Goal: Task Accomplishment & Management: Complete application form

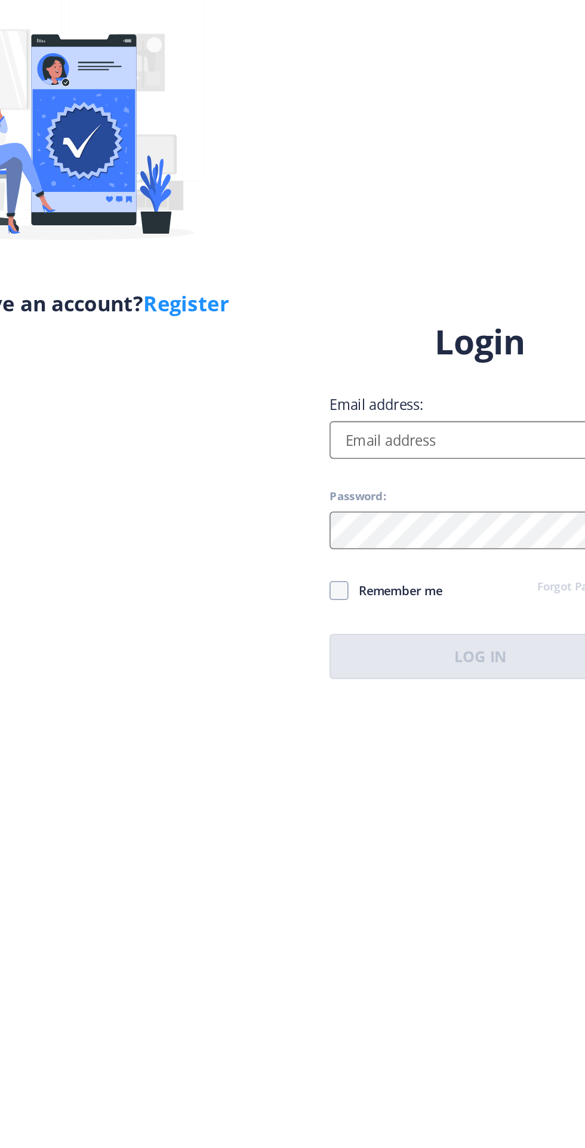
scroll to position [2, 0]
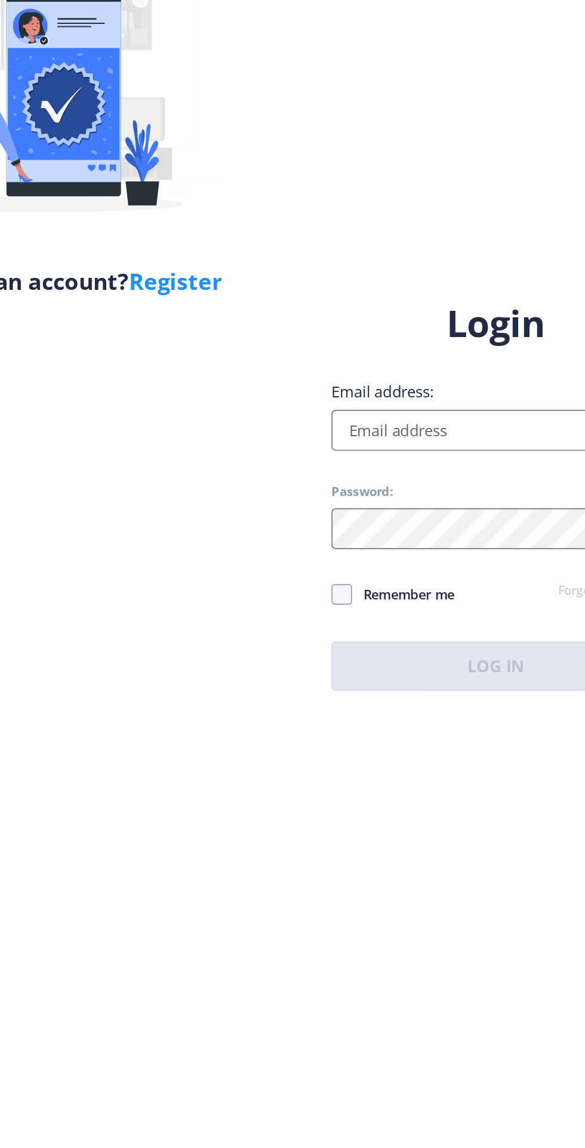
click at [419, 538] on input "Email address:" at bounding box center [425, 526] width 192 height 24
type input "[EMAIL_ADDRESS][DOMAIN_NAME]"
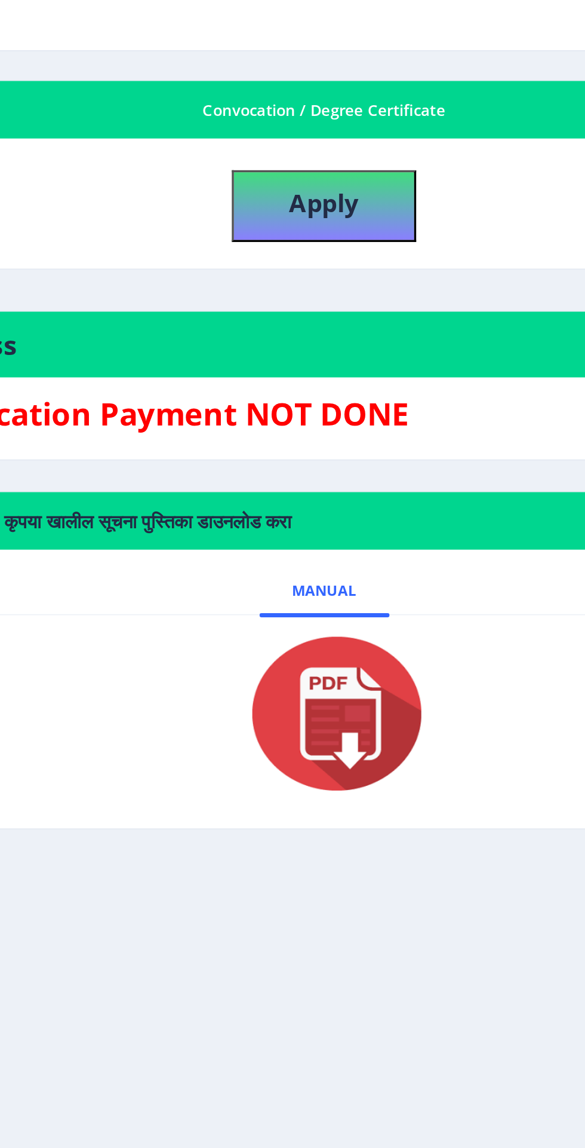
scroll to position [2, 0]
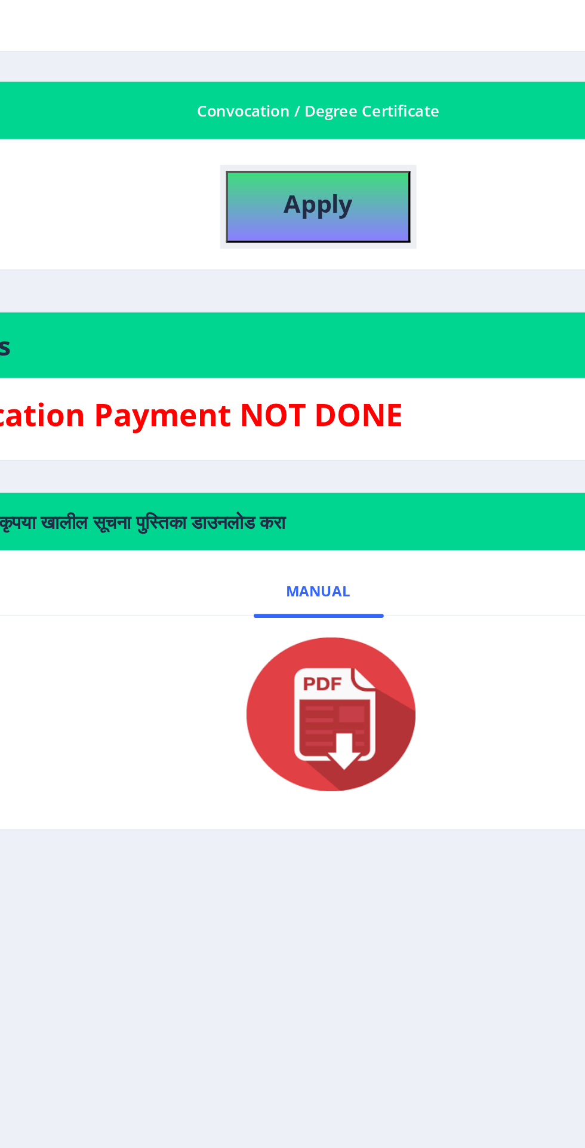
click at [342, 345] on button "Apply" at bounding box center [310, 360] width 108 height 42
select select
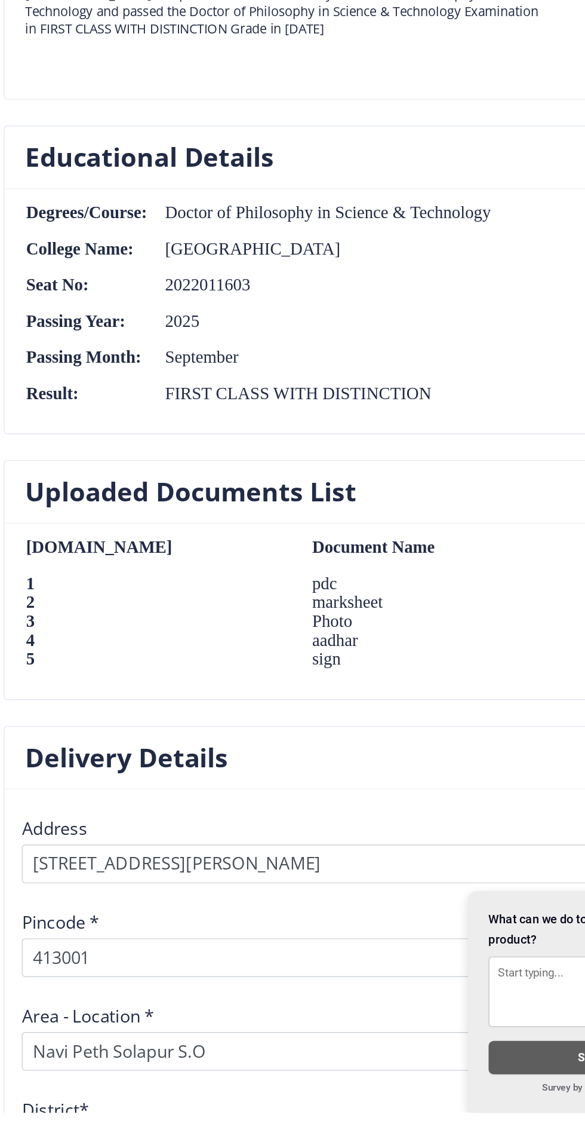
scroll to position [885, 0]
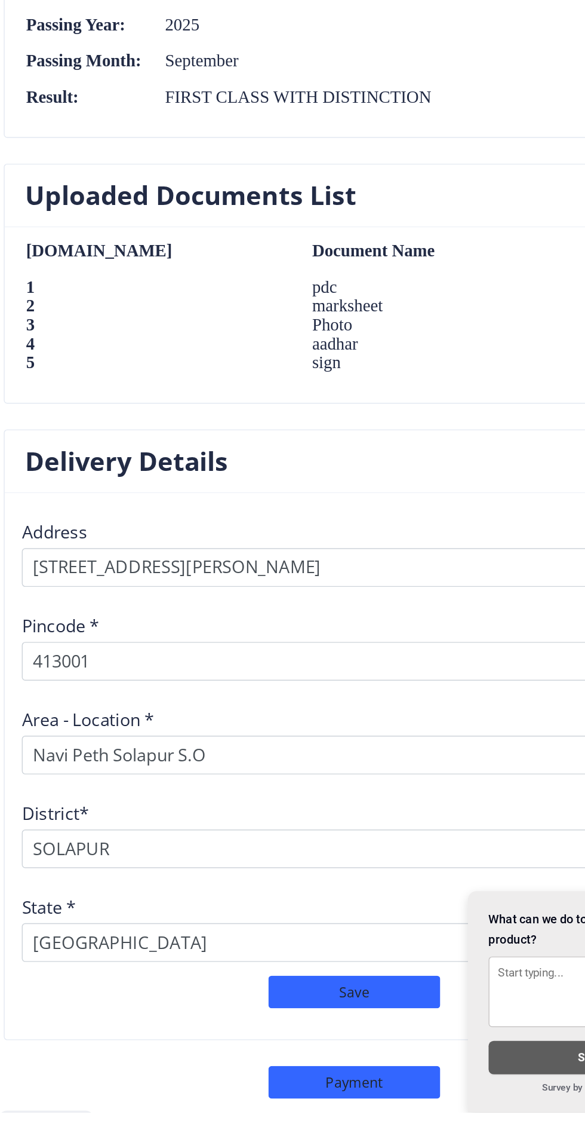
click at [106, 1147] on button "Previous ‍" at bounding box center [95, 1161] width 59 height 23
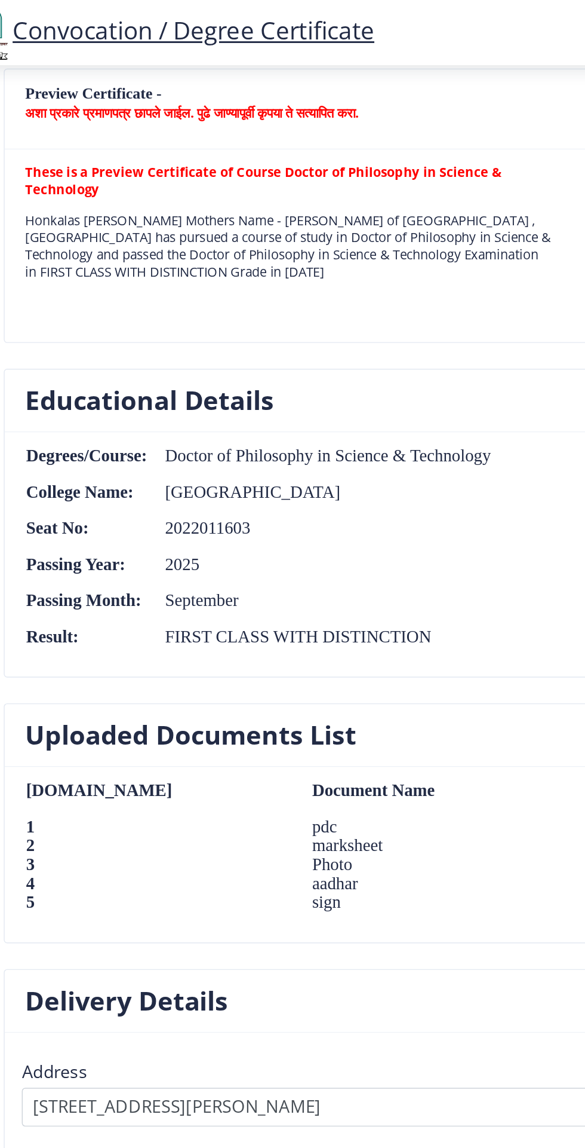
scroll to position [0, 0]
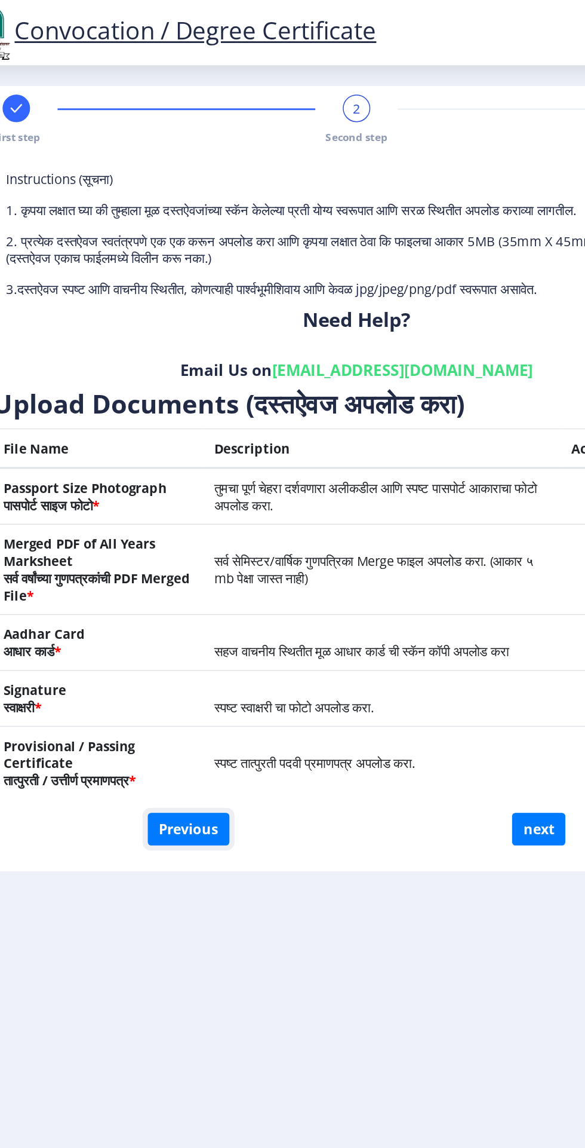
click at [203, 576] on button "Previous" at bounding box center [192, 576] width 57 height 23
select select "Regular"
select select "Mechanical Engineering"
select select "January"
select select "FIRST CLASS WITH DISTINCTION"
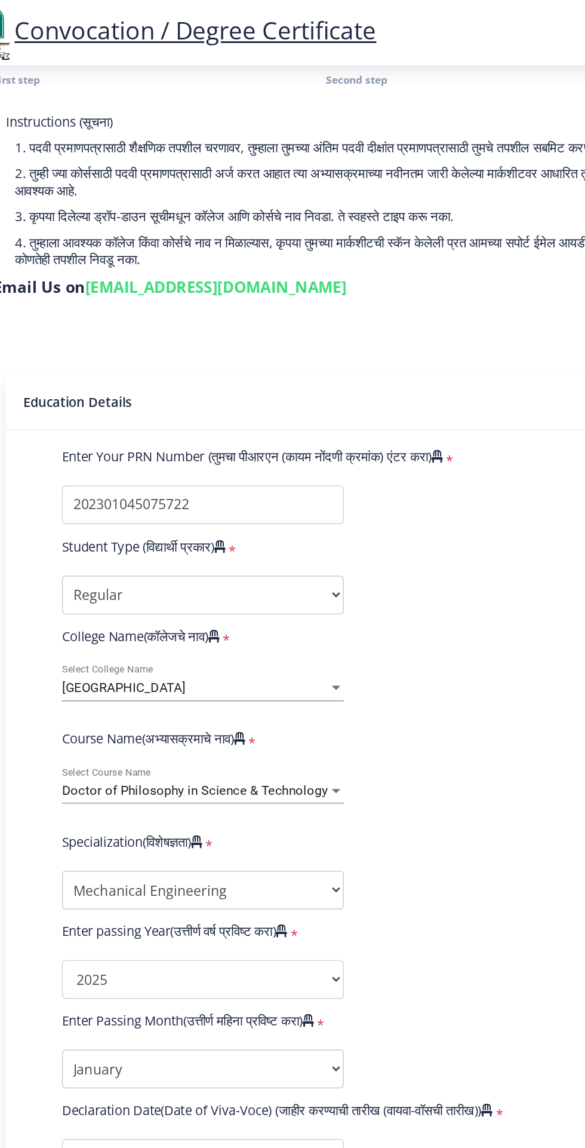
scroll to position [43, 0]
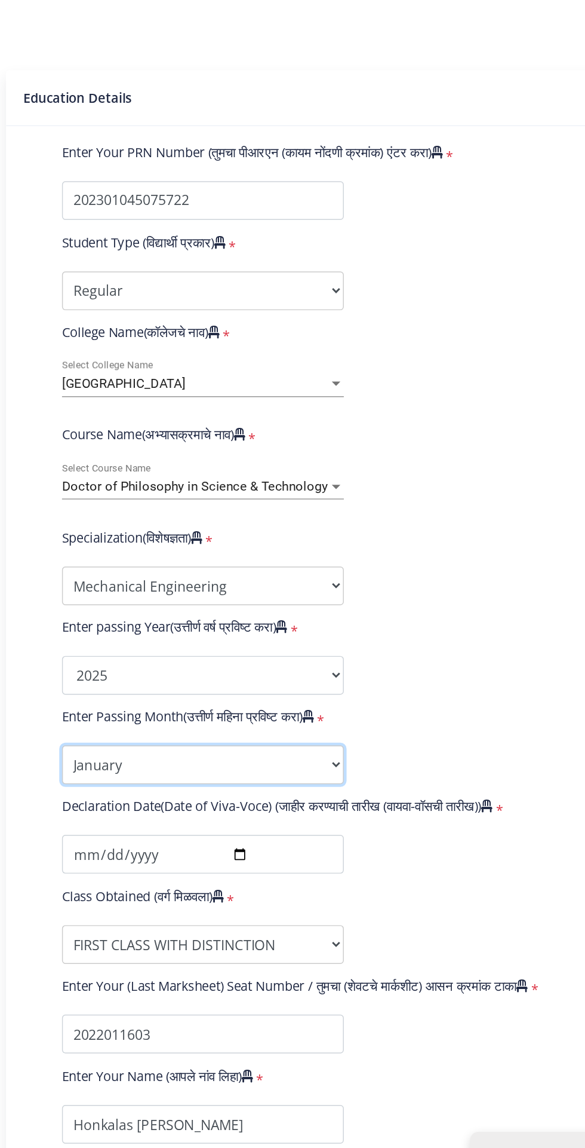
click at [296, 749] on select "Enter Passing Month January February March April May June July August September…" at bounding box center [203, 739] width 196 height 27
select select "September"
click at [105, 726] on select "Enter Passing Month January February March April May June July August September…" at bounding box center [203, 739] width 196 height 27
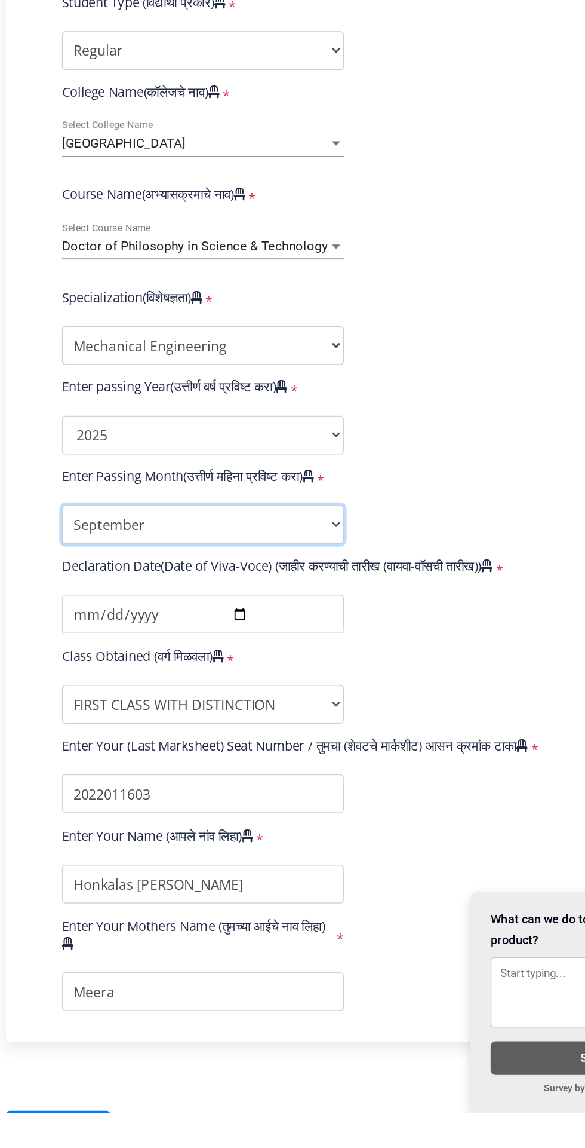
scroll to position [0, 0]
click at [119, 1147] on button "Save & Next" at bounding box center [102, 1157] width 72 height 23
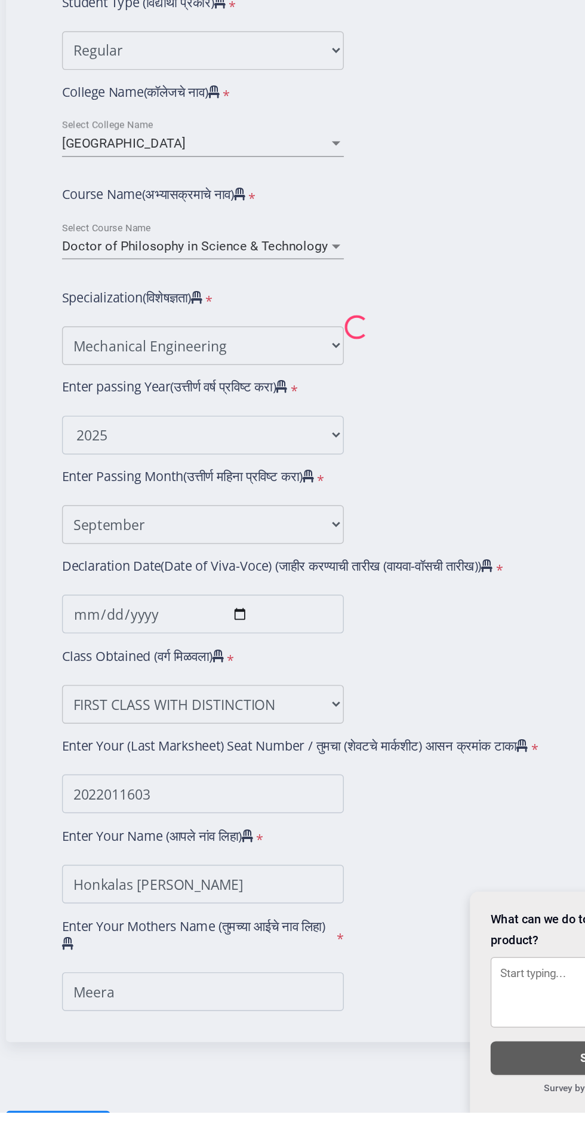
select select
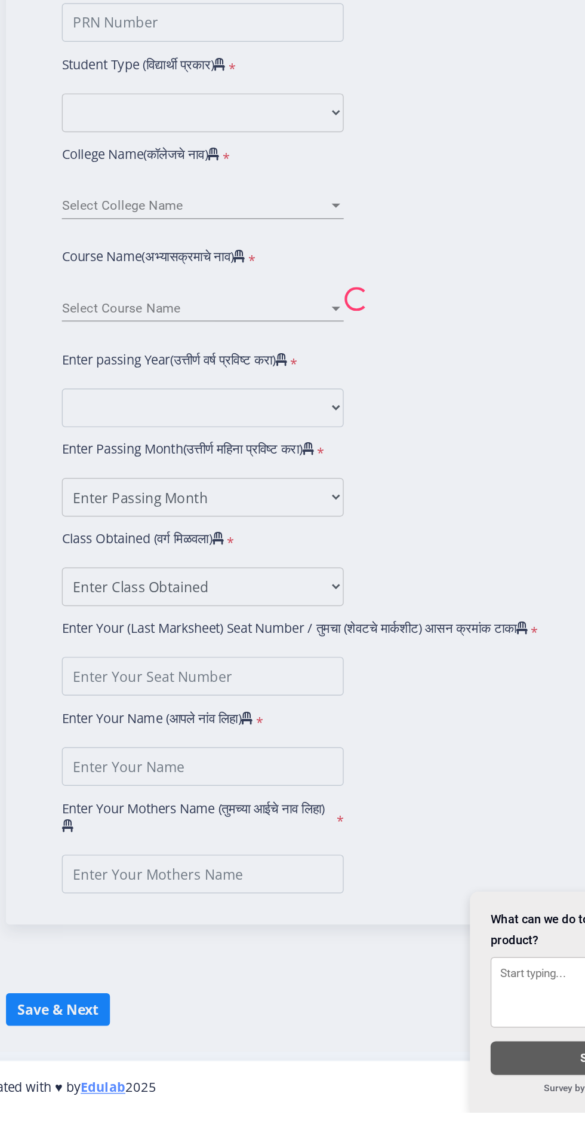
type input "[PERSON_NAME]"
type input "Meera"
type input "202301045075722"
select select "Regular"
select select "2025"
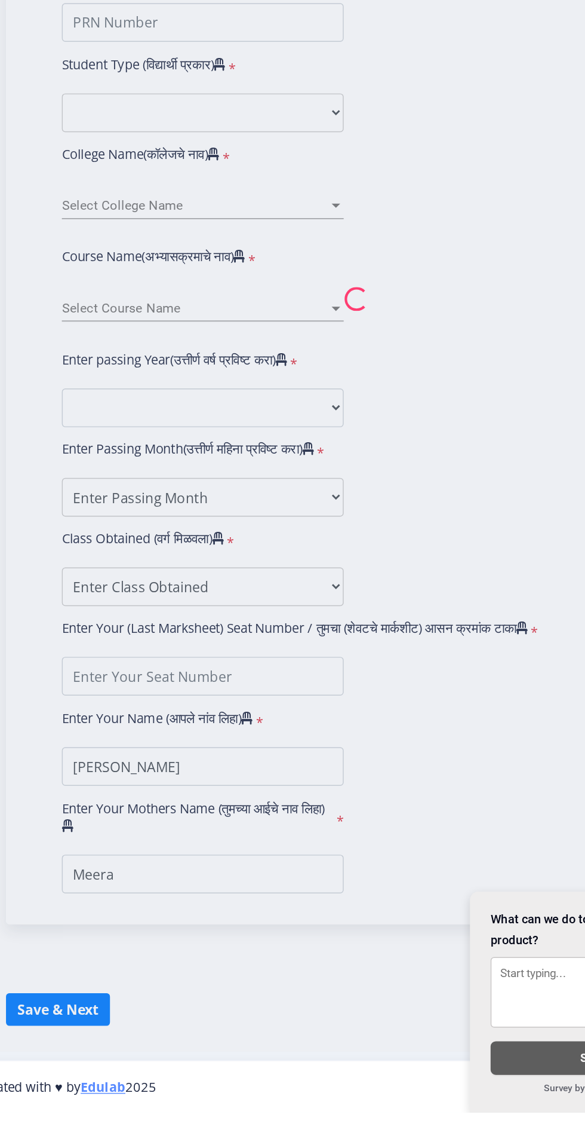
select select "FIRST CLASS WITH DISTINCTION"
type input "2022011603"
type input "Honkalas [PERSON_NAME]"
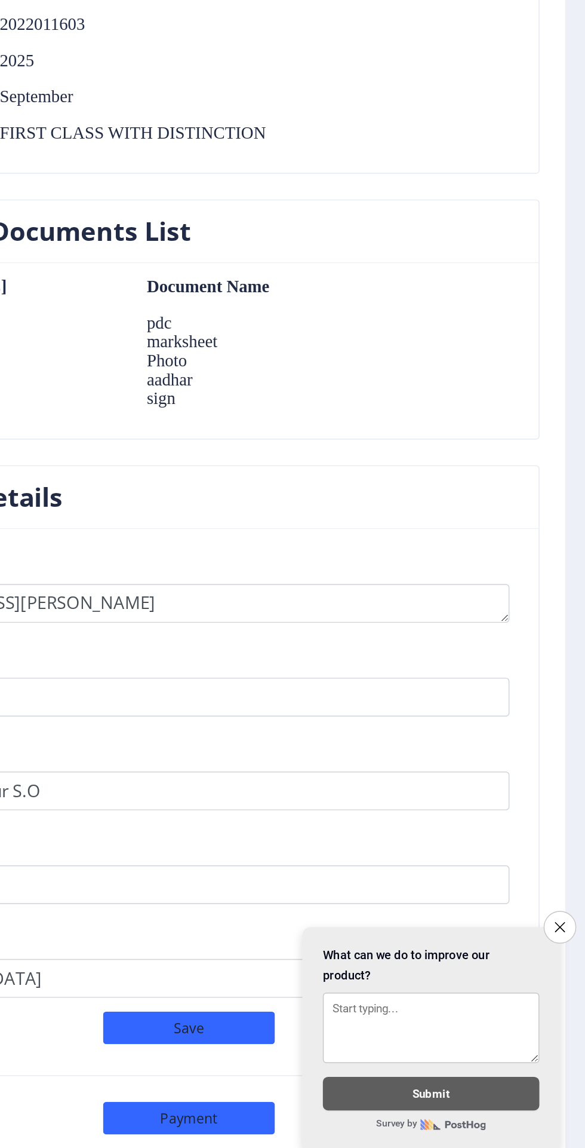
scroll to position [25, 0]
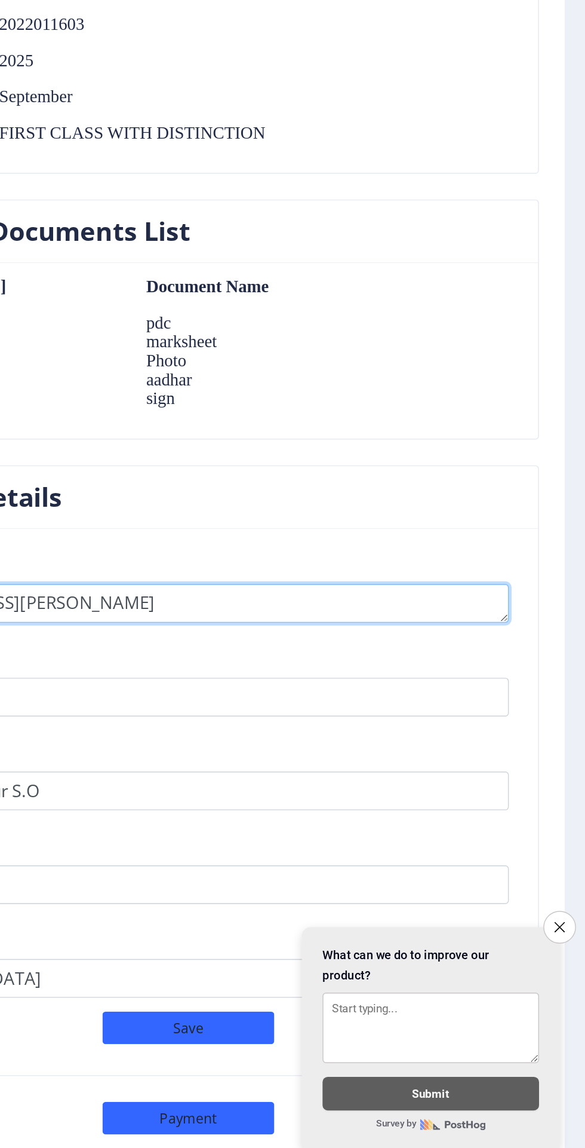
click at [470, 756] on textarea at bounding box center [305, 769] width 454 height 27
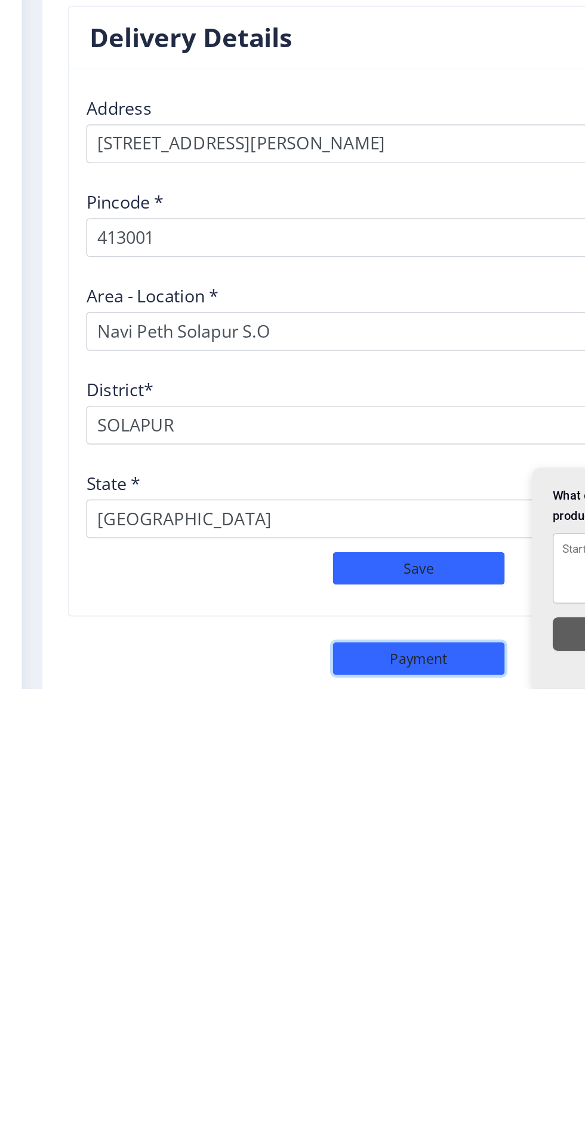
click at [326, 1115] on button "Payment" at bounding box center [309, 1126] width 119 height 23
select select "sealed"
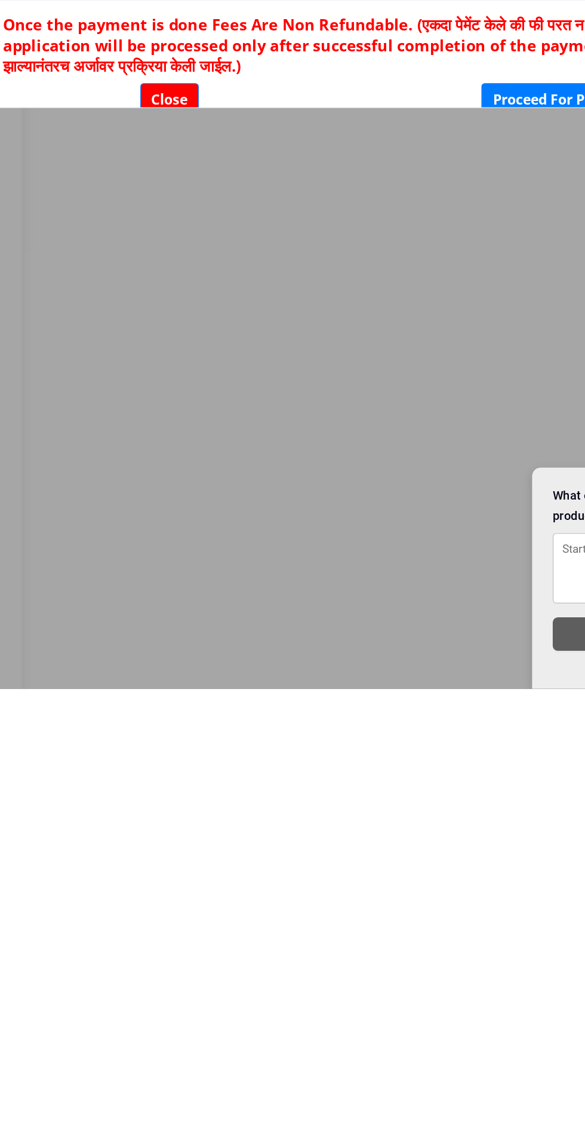
scroll to position [0, 0]
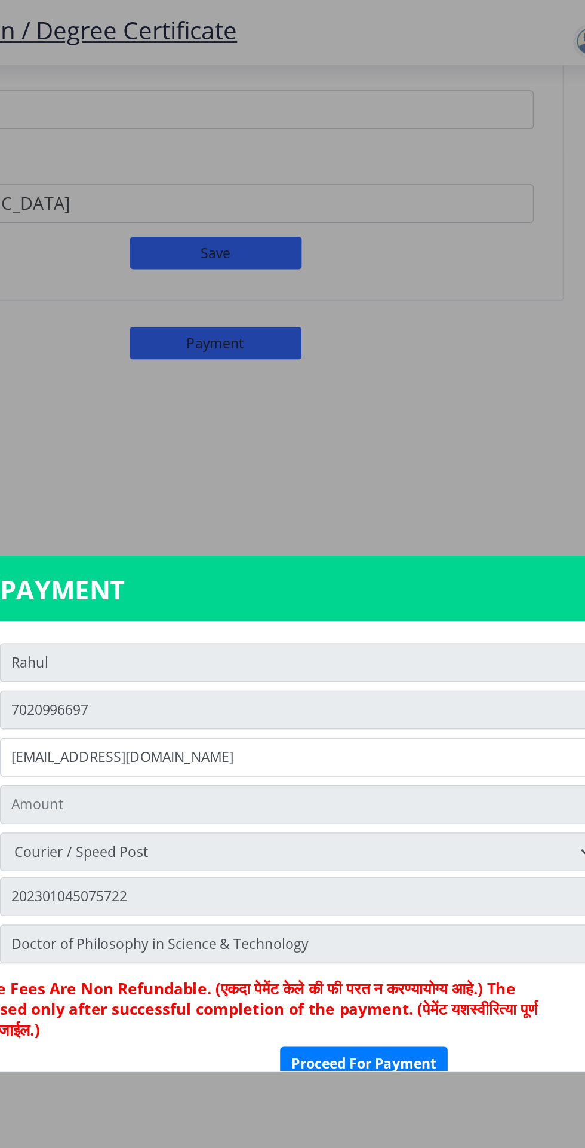
type input "1885"
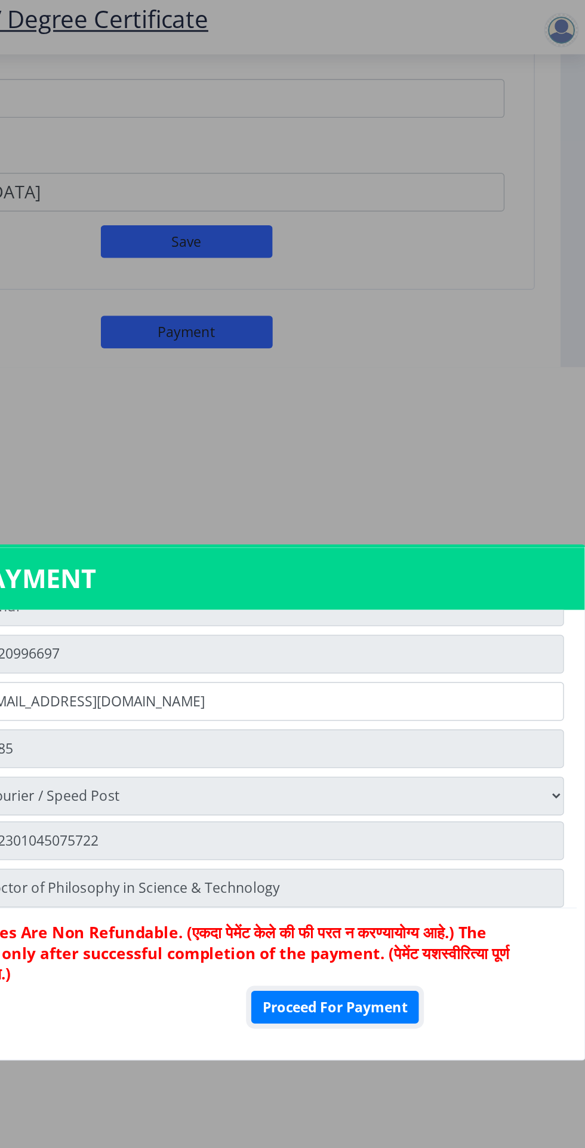
click at [443, 719] on button "Proceed For Payment" at bounding box center [411, 707] width 116 height 23
